Goal: Task Accomplishment & Management: Complete application form

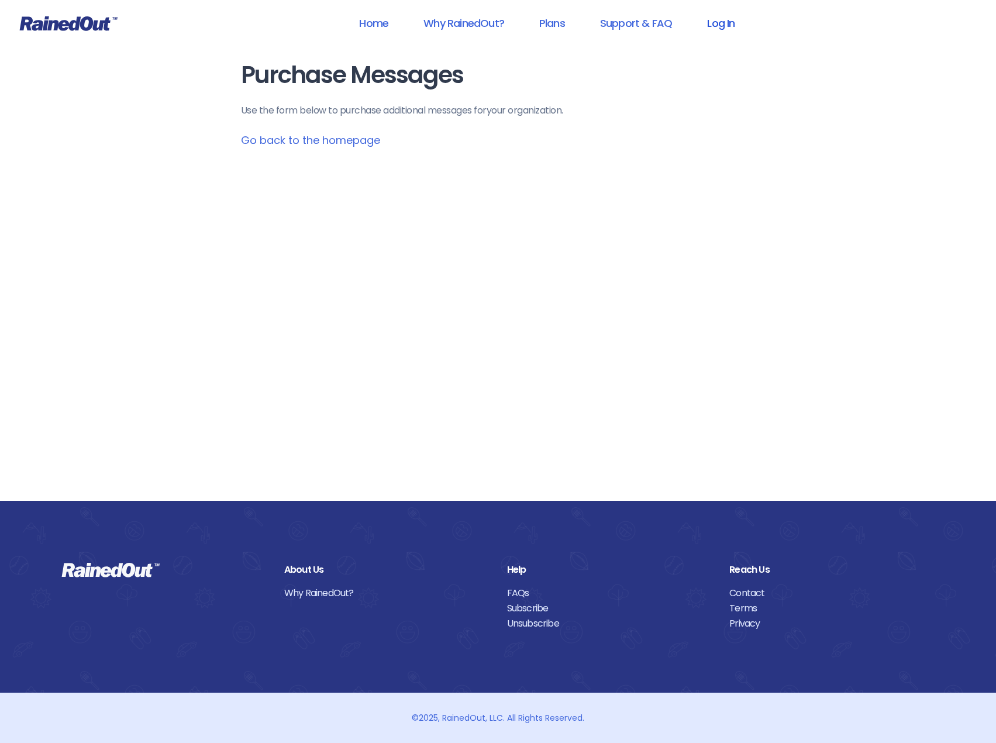
click at [733, 25] on link "Log In" at bounding box center [721, 23] width 58 height 26
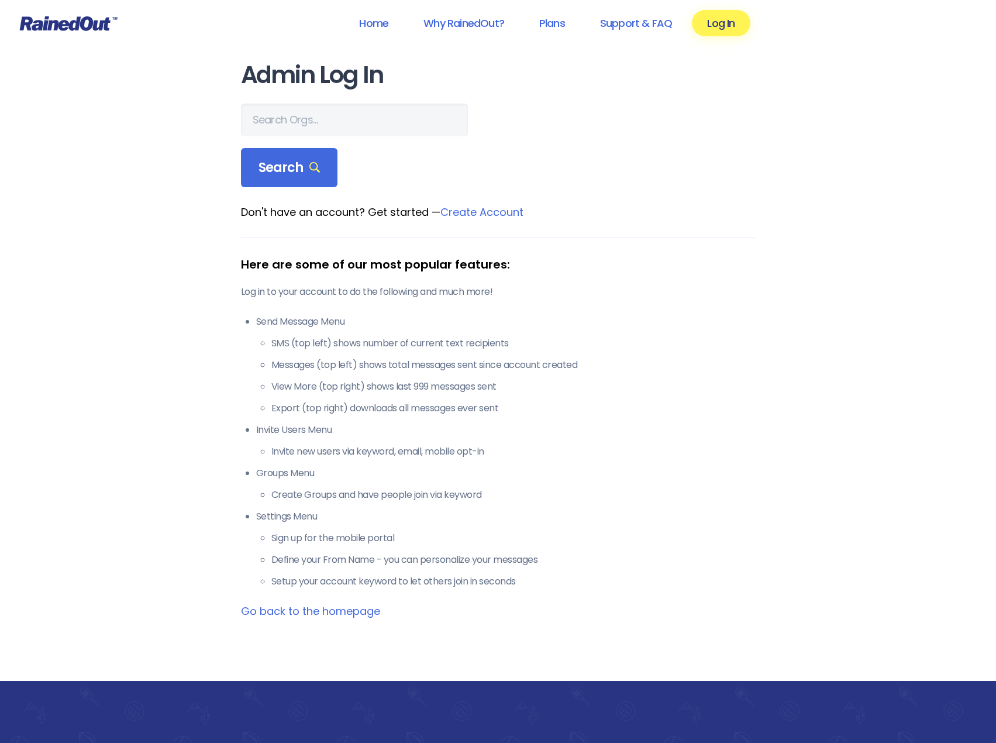
click at [318, 103] on main "Admin Log In Search Don't have an account? Get started — Create Account Here ar…" at bounding box center [498, 340] width 515 height 557
click at [319, 111] on input "text" at bounding box center [354, 120] width 227 height 33
type input "wake forest"
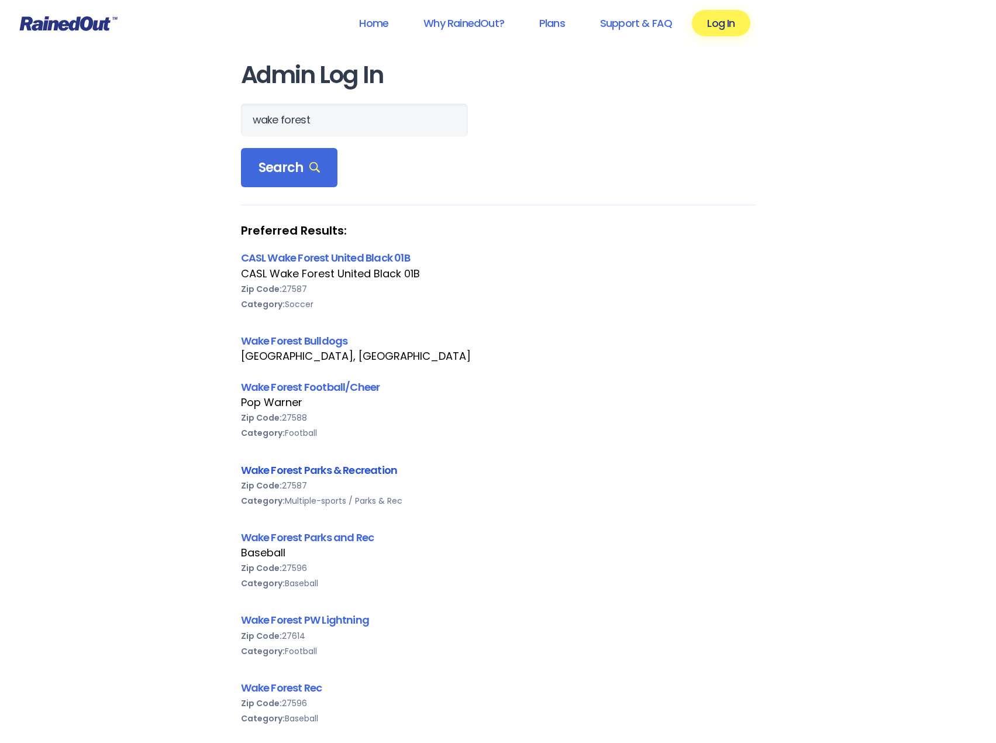
click at [335, 463] on link "Wake Forest Parks & Recreation" at bounding box center [319, 470] width 157 height 15
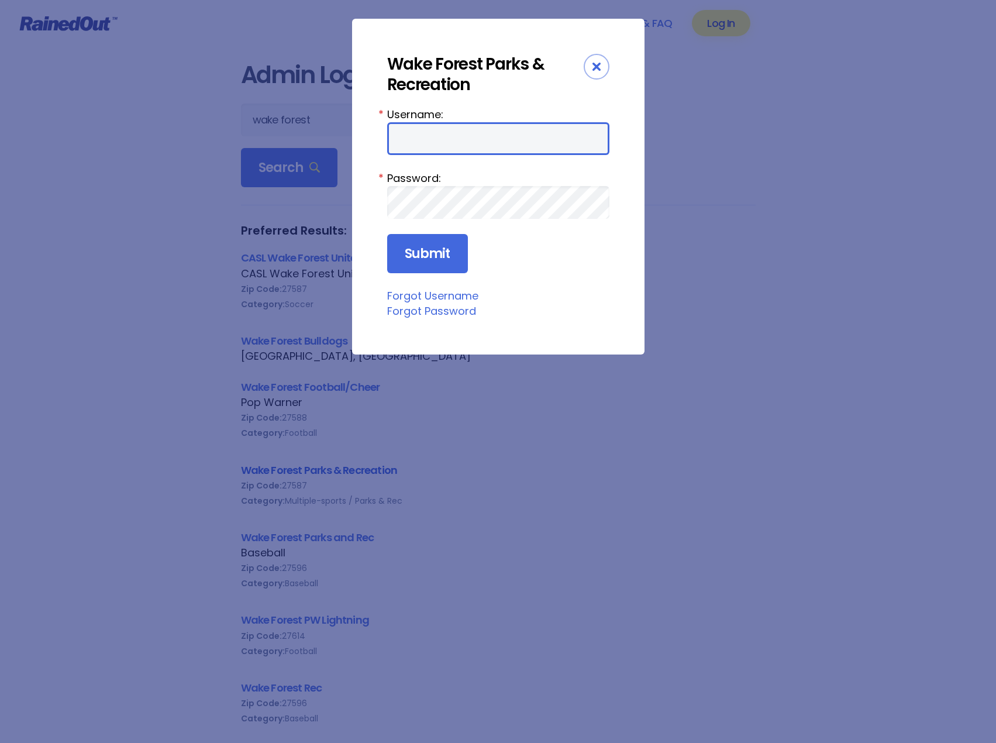
type input "eshingleton"
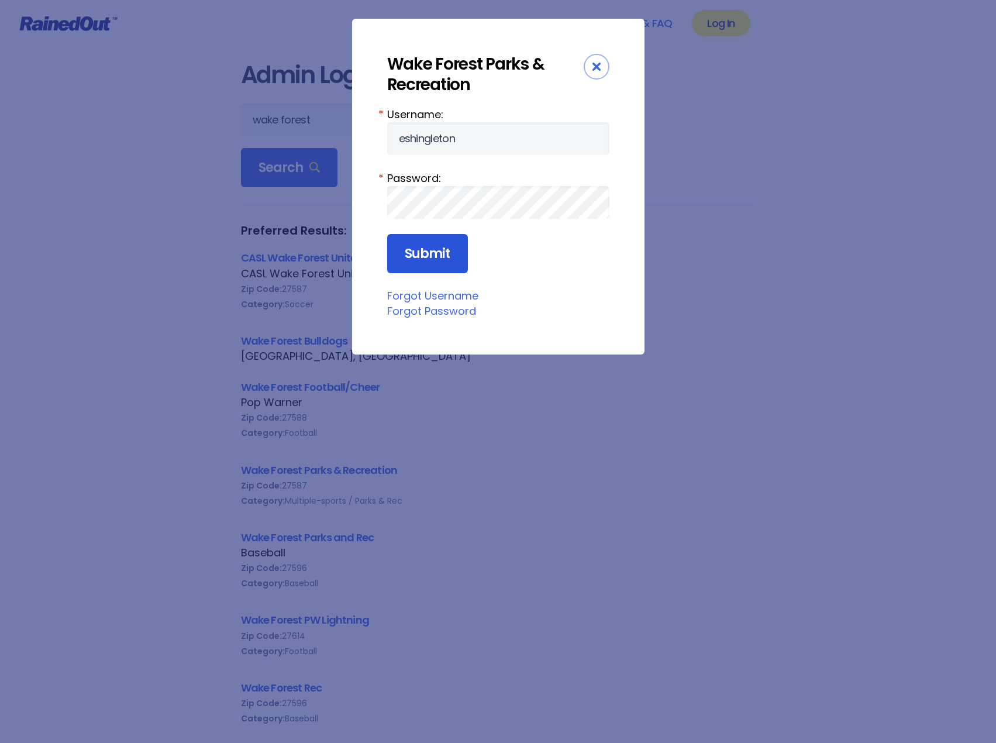
click at [427, 256] on input "Submit" at bounding box center [427, 254] width 81 height 40
